Goal: Information Seeking & Learning: Understand process/instructions

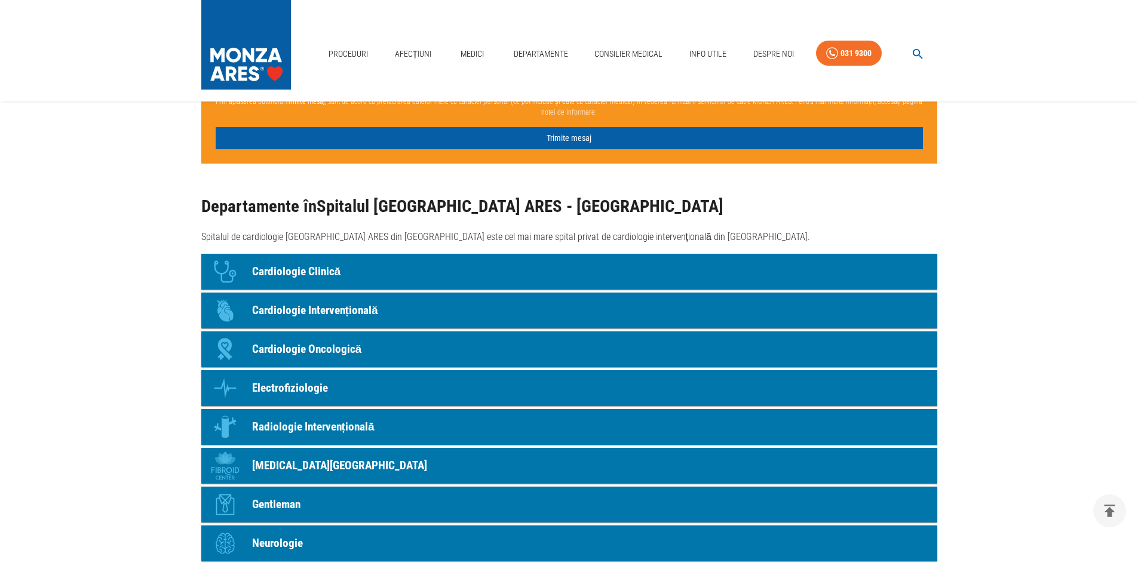
scroll to position [1016, 0]
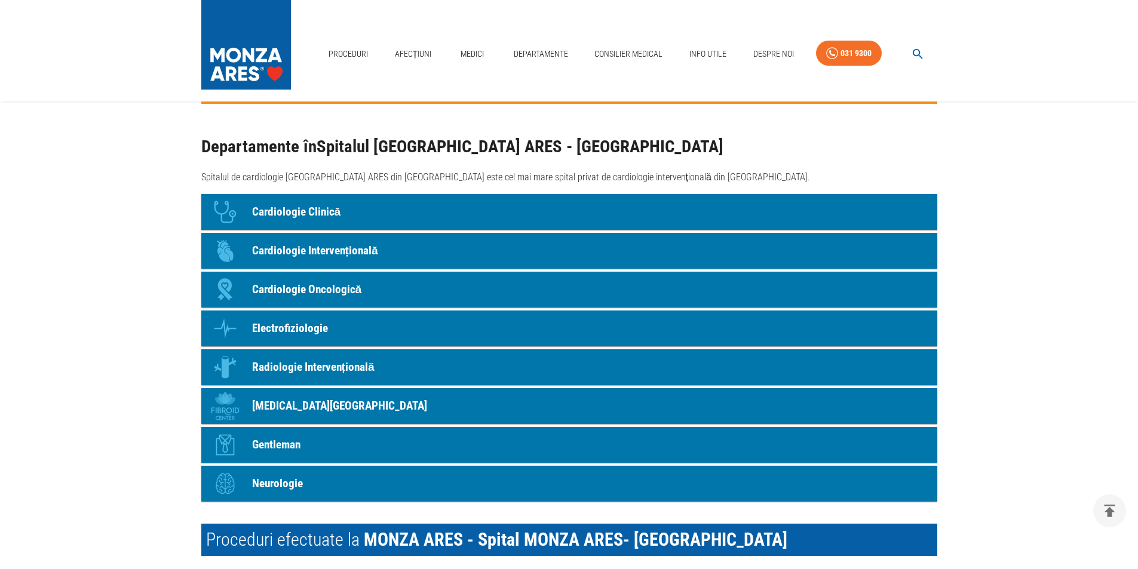
click at [295, 326] on p "Electrofiziologie" at bounding box center [290, 328] width 76 height 17
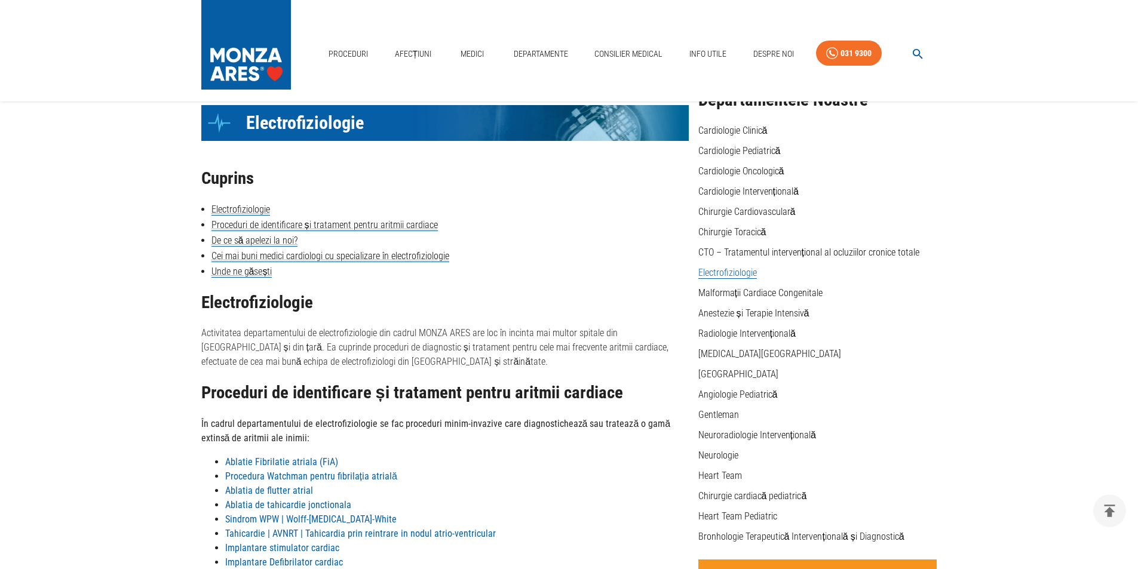
scroll to position [179, 0]
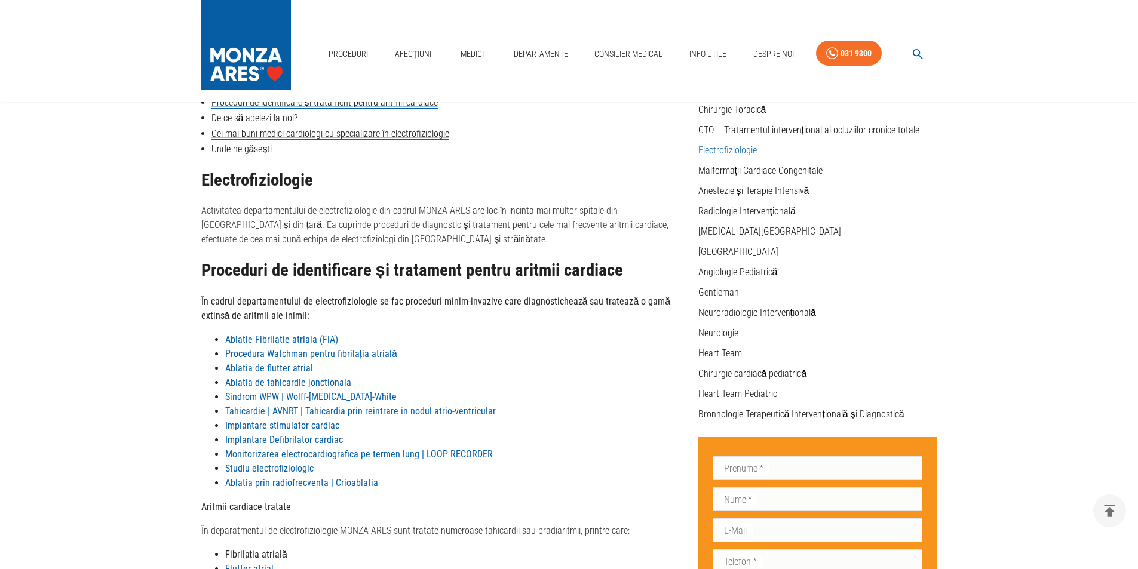
click at [292, 427] on strong "Implantare stimulator cardiac" at bounding box center [282, 425] width 114 height 11
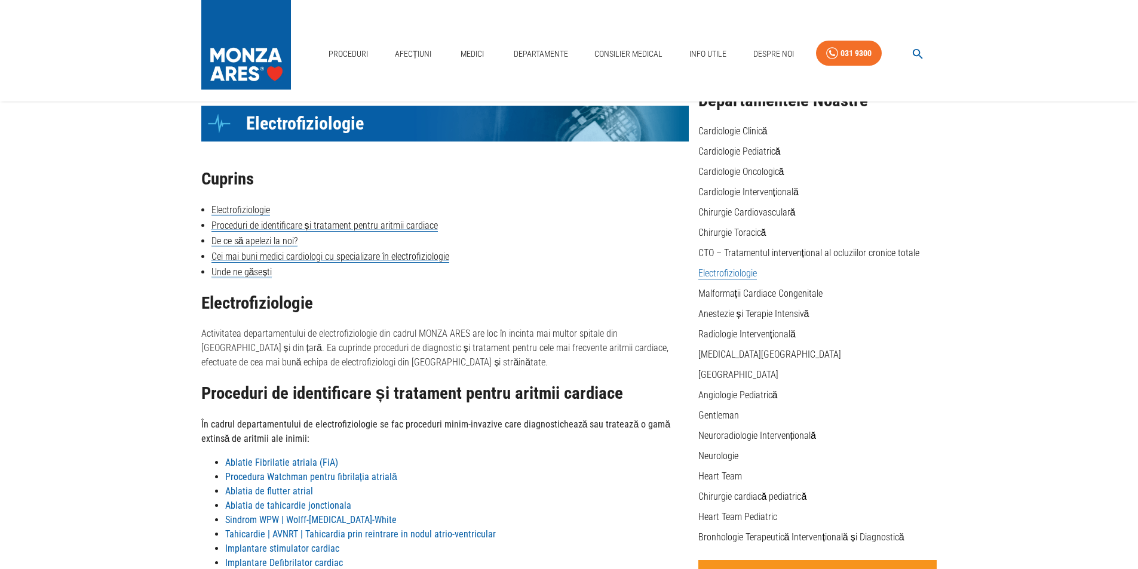
scroll to position [0, 0]
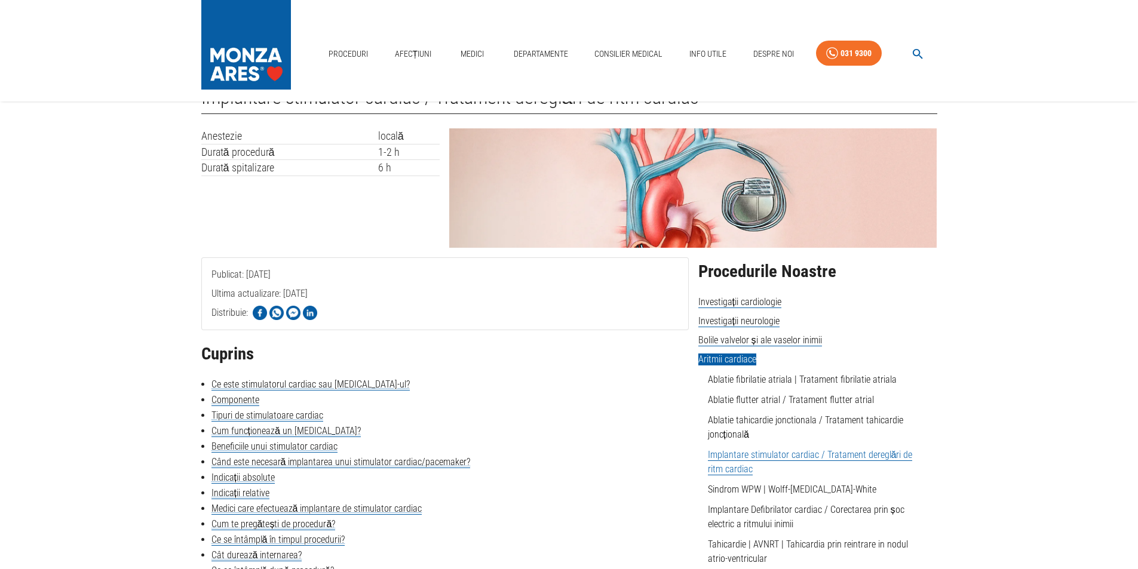
scroll to position [60, 0]
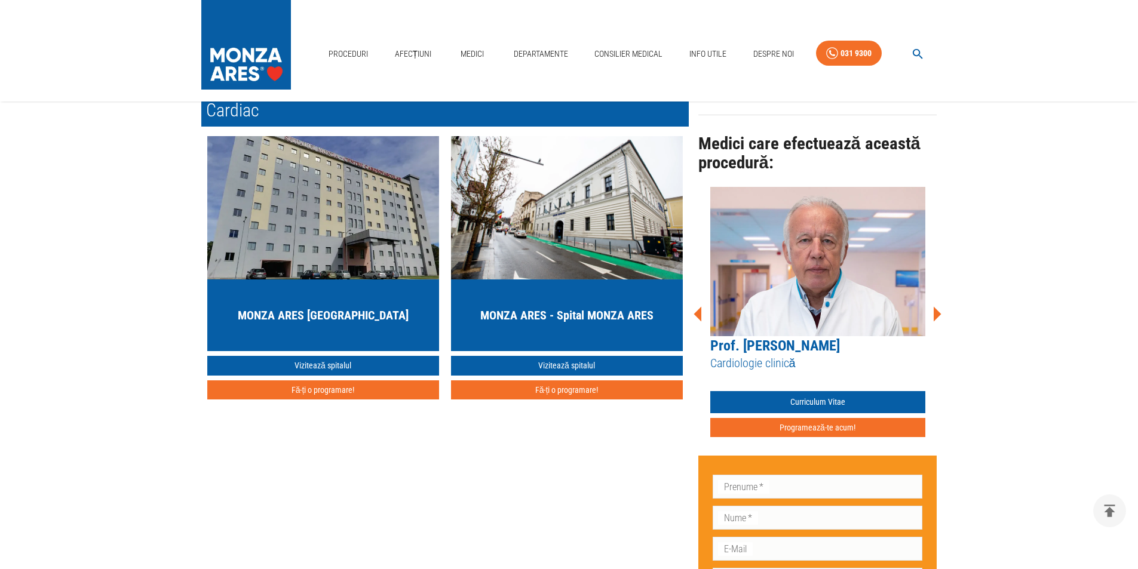
scroll to position [906, 0]
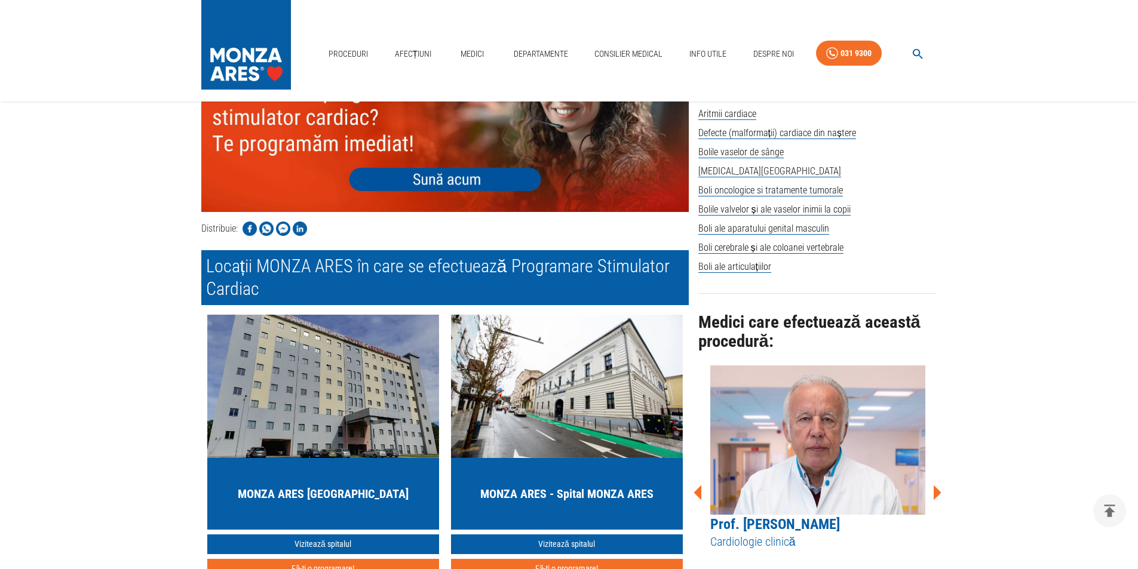
click at [1130, 218] on main "Acasă › Proceduri Programare Stimulator Cardiac Investigație neinvazivă Durată …" at bounding box center [569, 186] width 1138 height 1588
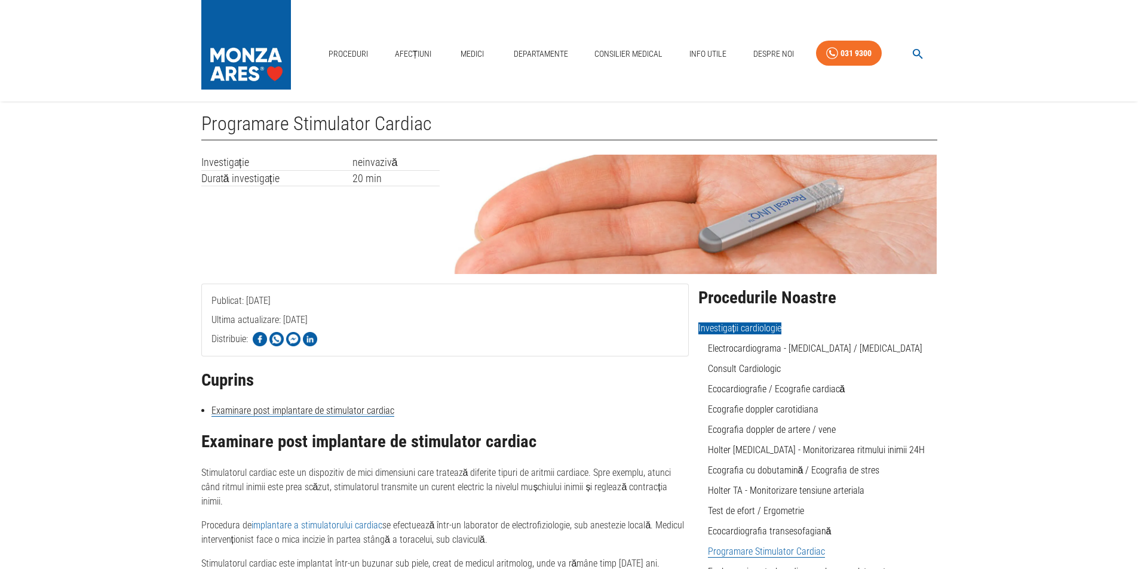
scroll to position [0, 0]
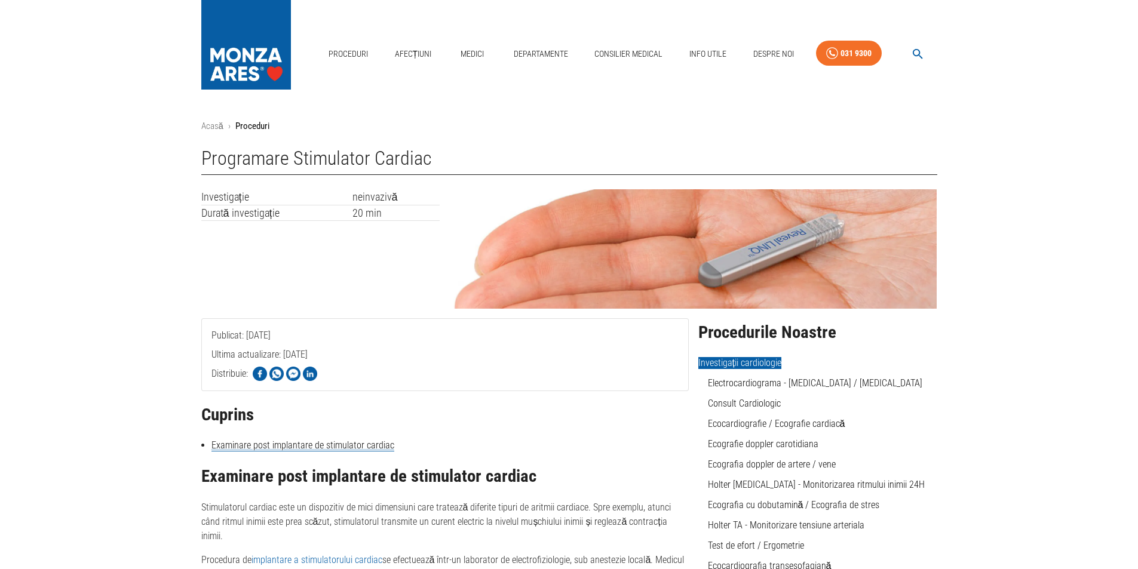
click at [364, 214] on td "20 min" at bounding box center [396, 213] width 88 height 16
